Goal: Task Accomplishment & Management: Manage account settings

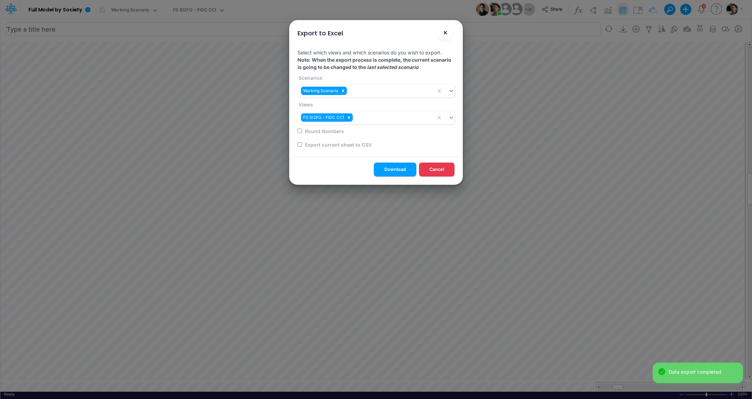
click at [450, 32] on button "×" at bounding box center [445, 32] width 17 height 17
